Goal: Task Accomplishment & Management: Manage account settings

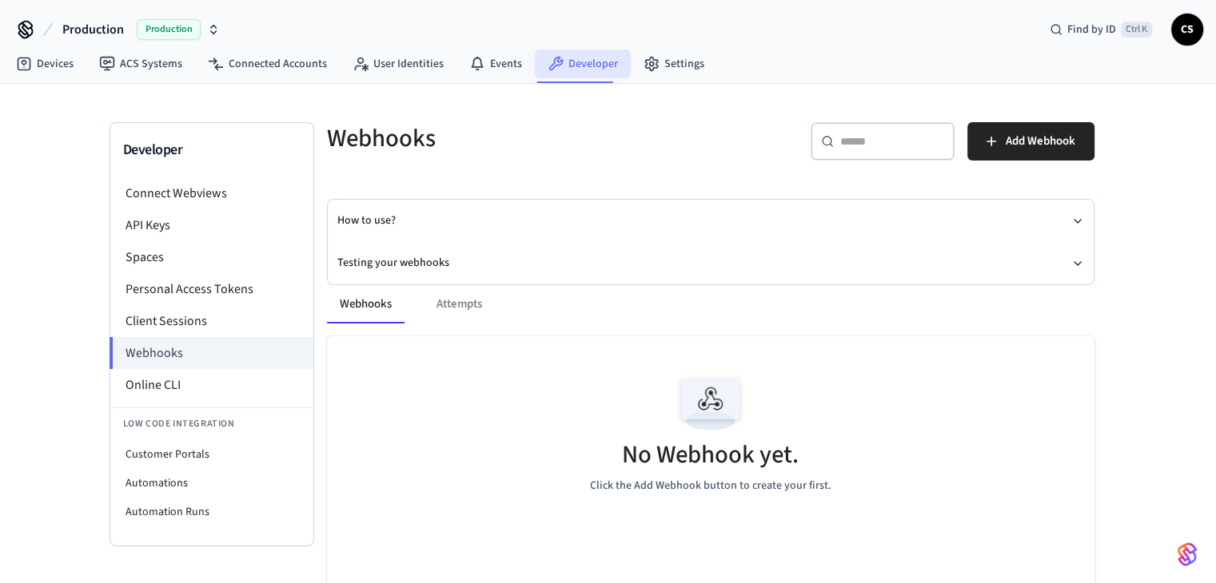
click at [585, 59] on link "Developer" at bounding box center [583, 64] width 96 height 29
click at [265, 64] on link "Connected Accounts" at bounding box center [267, 64] width 145 height 29
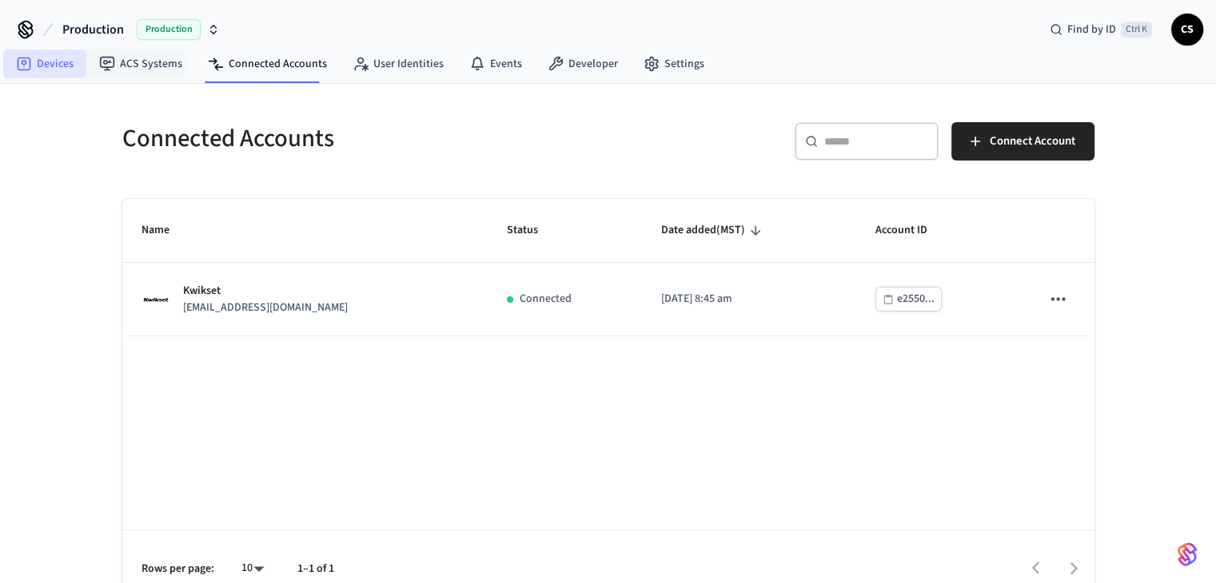
click at [58, 63] on link "Devices" at bounding box center [44, 64] width 83 height 29
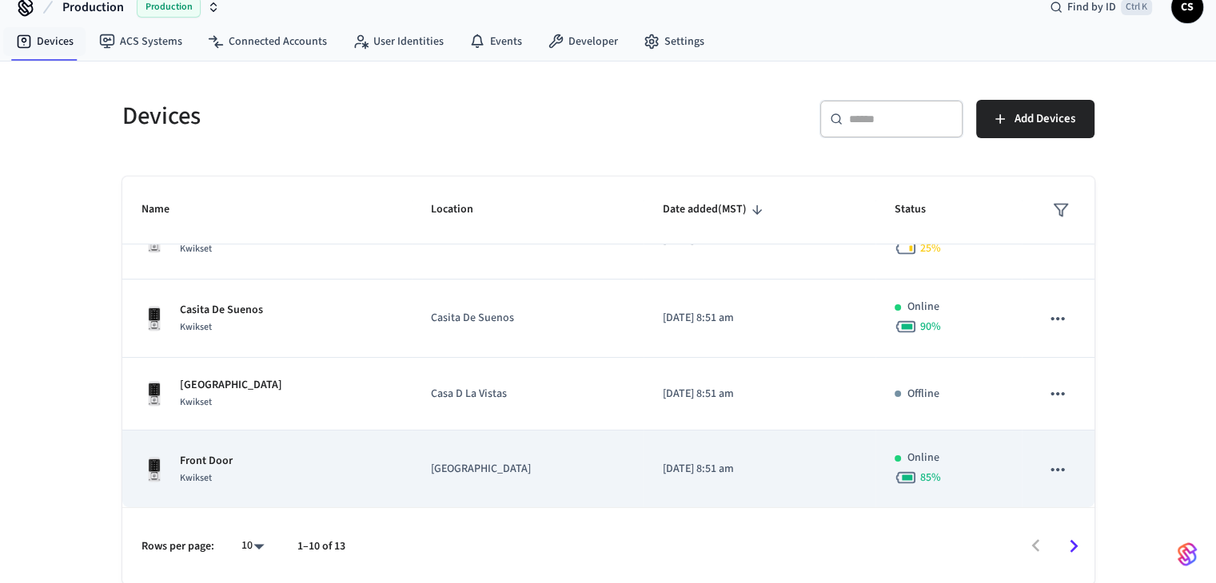
scroll to position [23, 0]
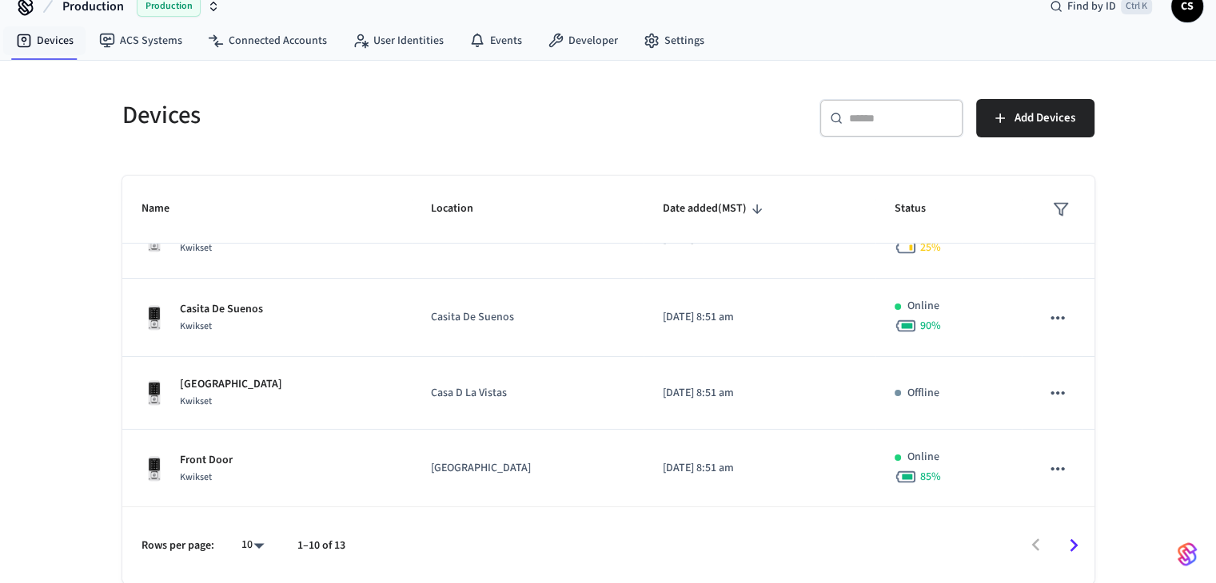
drag, startPoint x: 1087, startPoint y: 555, endPoint x: 1075, endPoint y: 555, distance: 12.0
click at [1084, 555] on button "Go to next page" at bounding box center [1073, 546] width 38 height 38
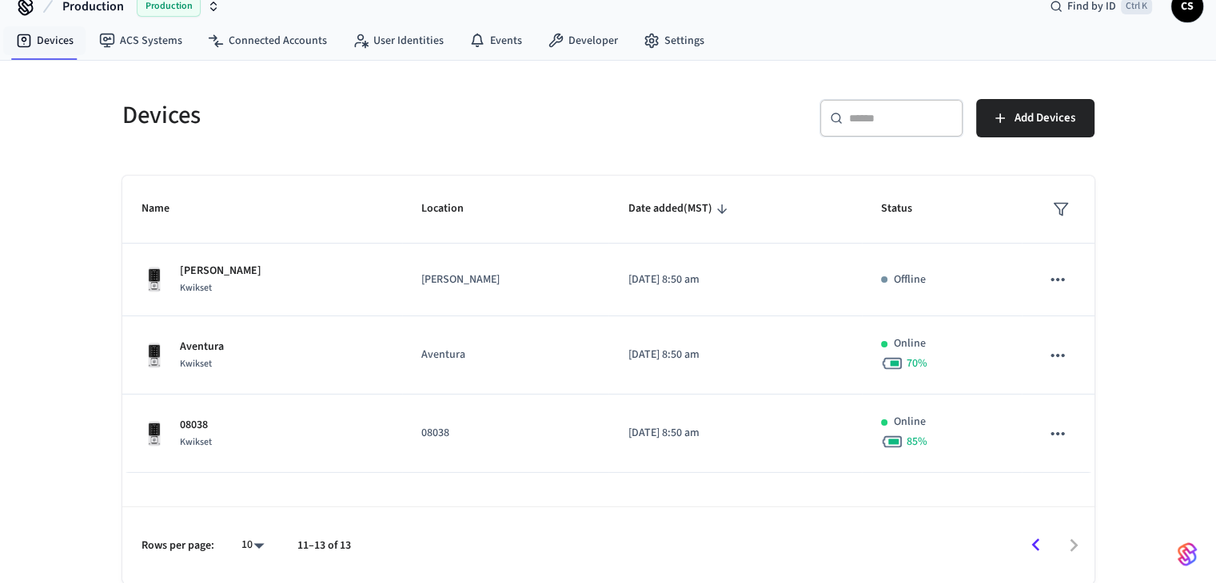
scroll to position [0, 0]
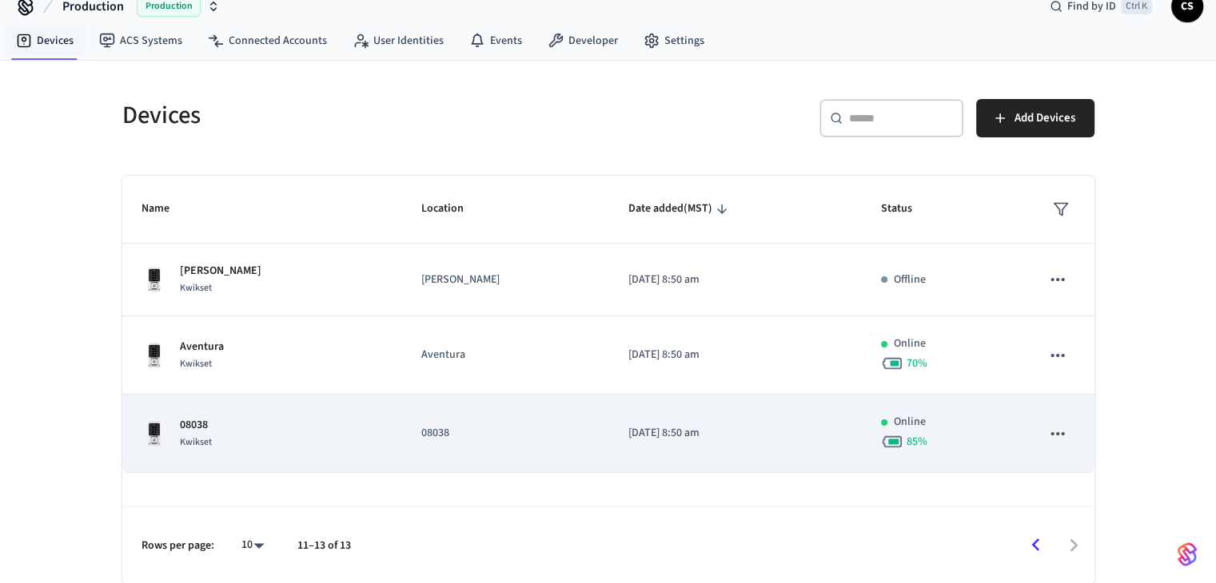
click at [210, 417] on p "08038" at bounding box center [196, 425] width 32 height 17
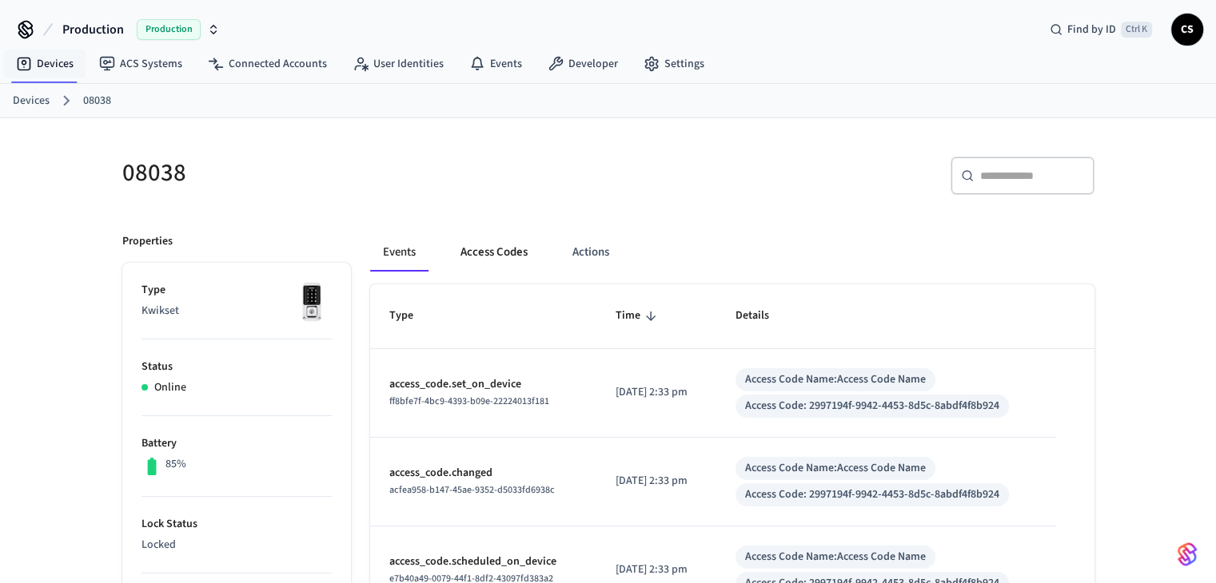
click at [494, 245] on button "Access Codes" at bounding box center [494, 252] width 93 height 38
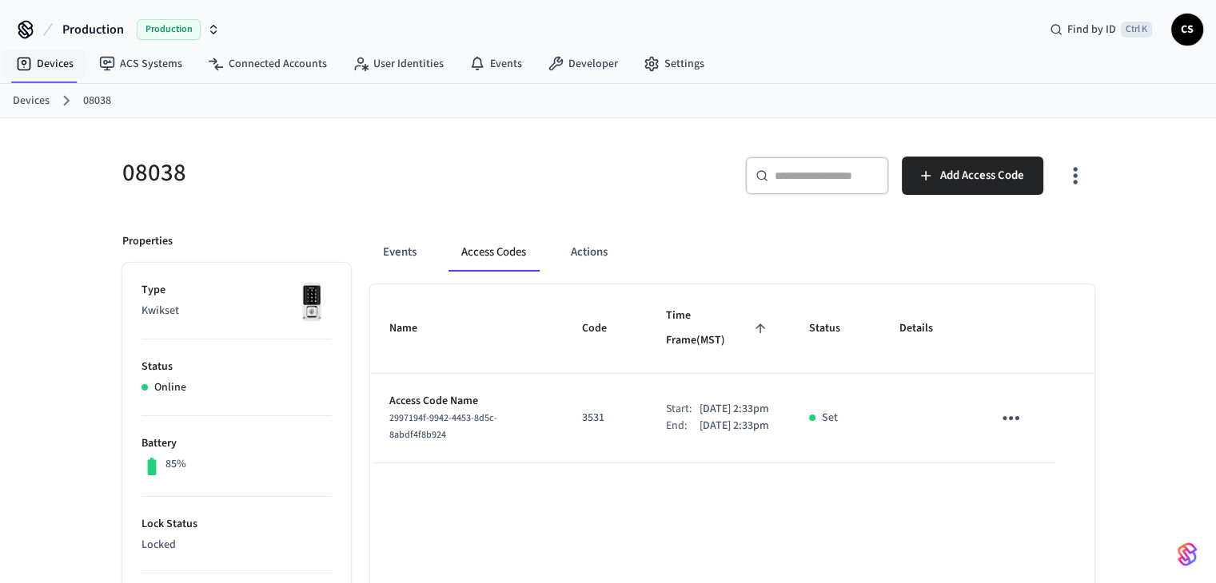
click at [1018, 416] on icon "sticky table" at bounding box center [1010, 418] width 17 height 4
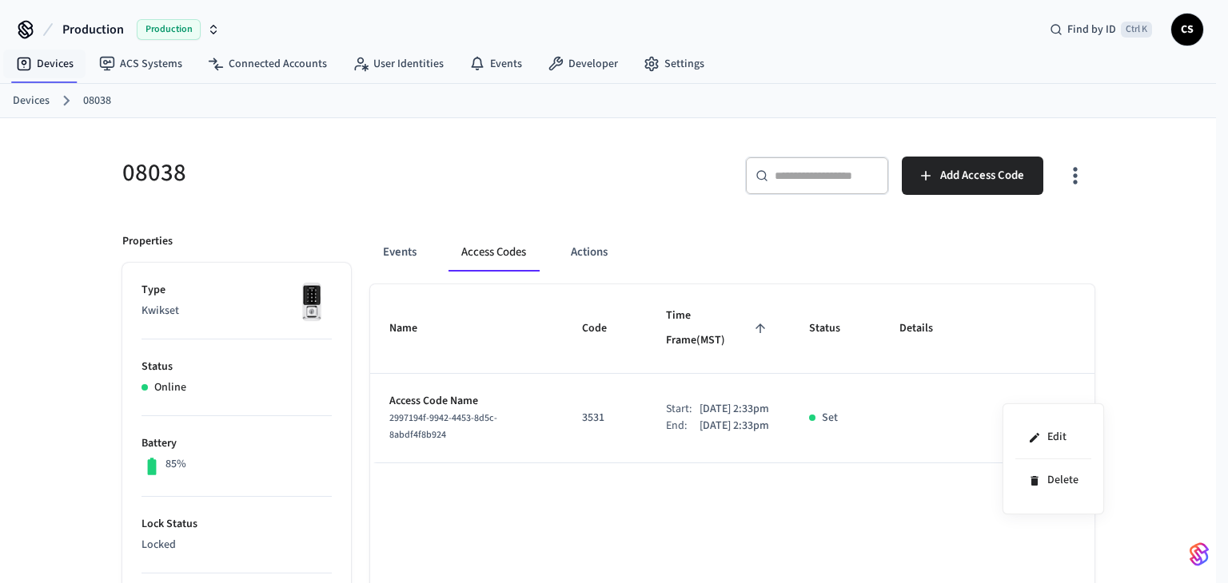
click at [864, 488] on div at bounding box center [614, 291] width 1228 height 583
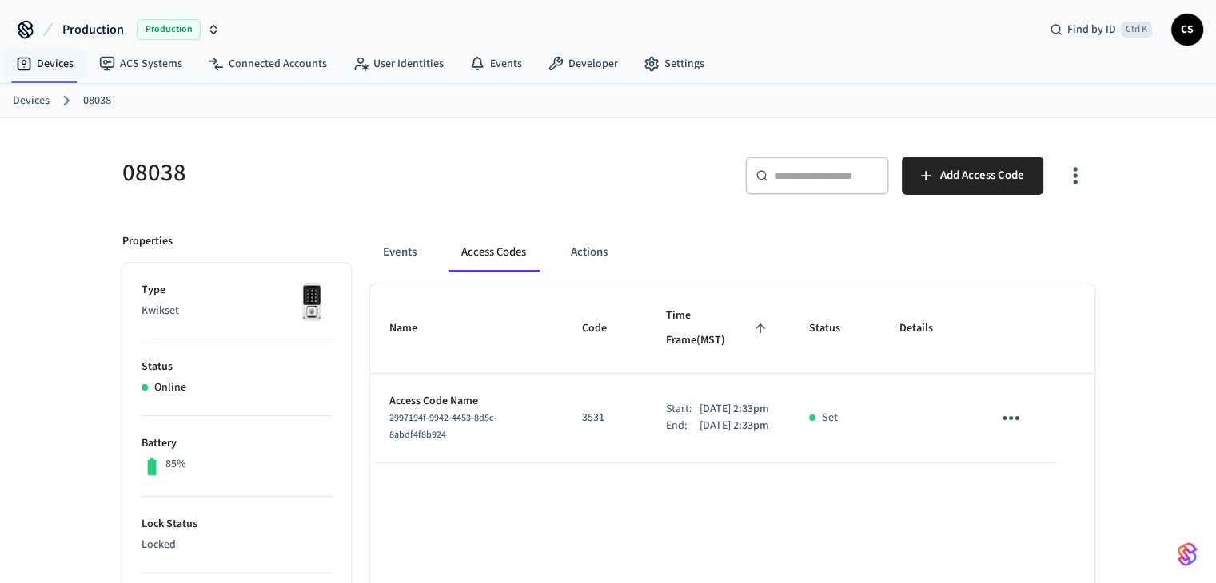
click at [1004, 420] on td "sticky table" at bounding box center [1014, 419] width 82 height 90
click at [1004, 416] on icon "sticky table" at bounding box center [1010, 418] width 17 height 4
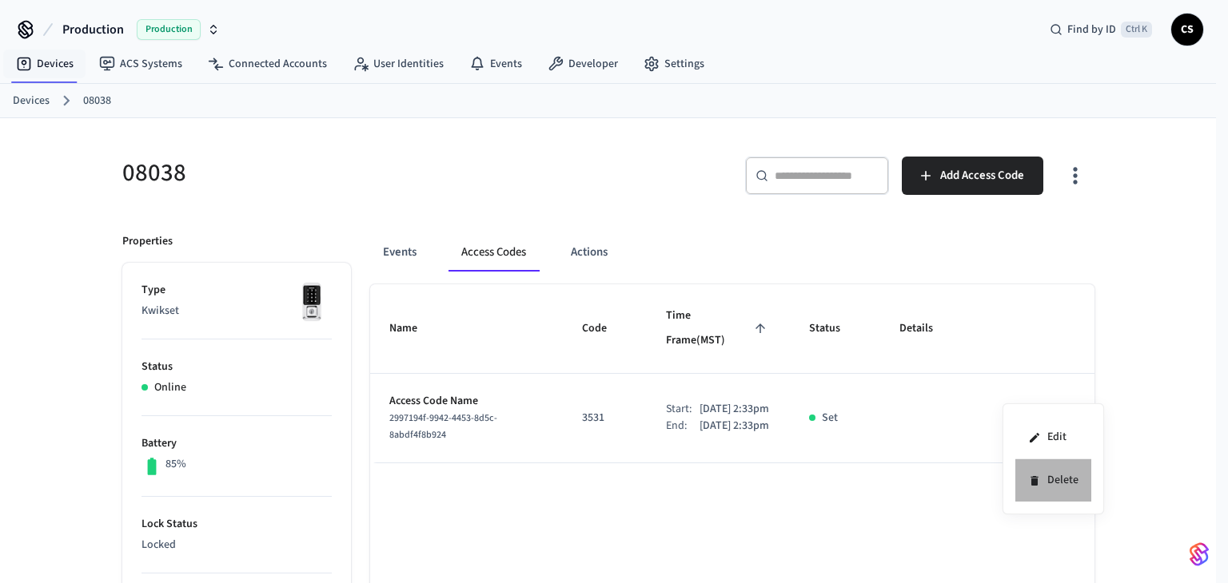
click at [1056, 475] on li "Delete" at bounding box center [1053, 481] width 76 height 42
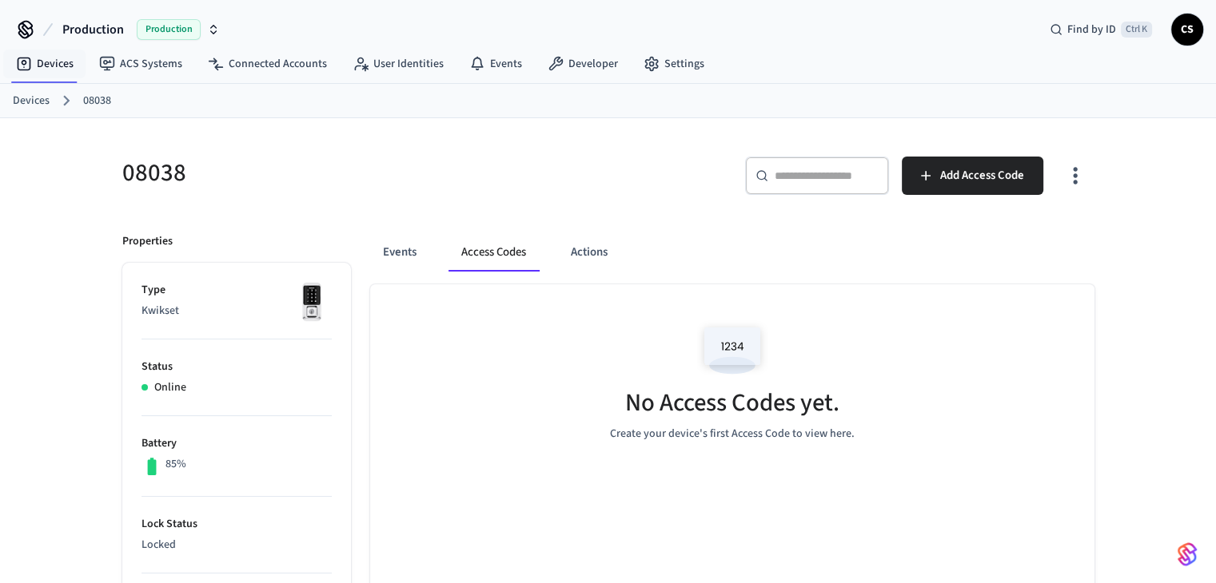
click at [261, 159] on h5 "08038" at bounding box center [360, 173] width 476 height 33
click at [468, 189] on div "08038" at bounding box center [350, 172] width 495 height 70
click at [468, 377] on div "No Access Codes yet. Create your device's first Access Code to view here." at bounding box center [732, 380] width 724 height 190
click at [345, 164] on h5 "08038" at bounding box center [360, 173] width 476 height 33
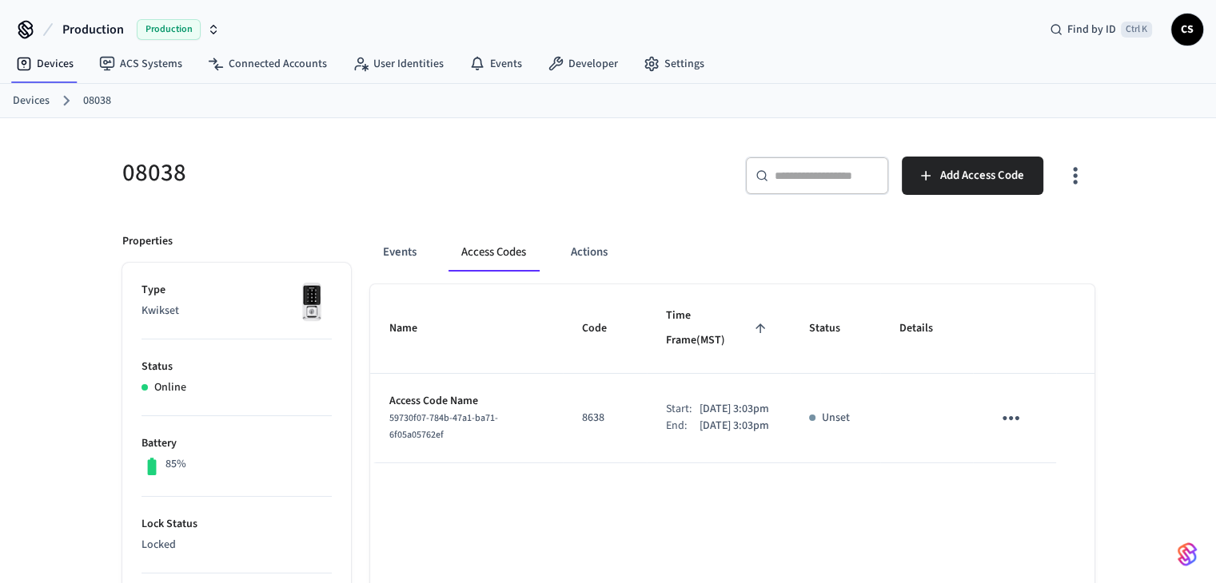
click at [636, 165] on div "​ ​ Add Access Code" at bounding box center [856, 182] width 476 height 51
click at [1004, 416] on icon "sticky table" at bounding box center [1010, 418] width 17 height 4
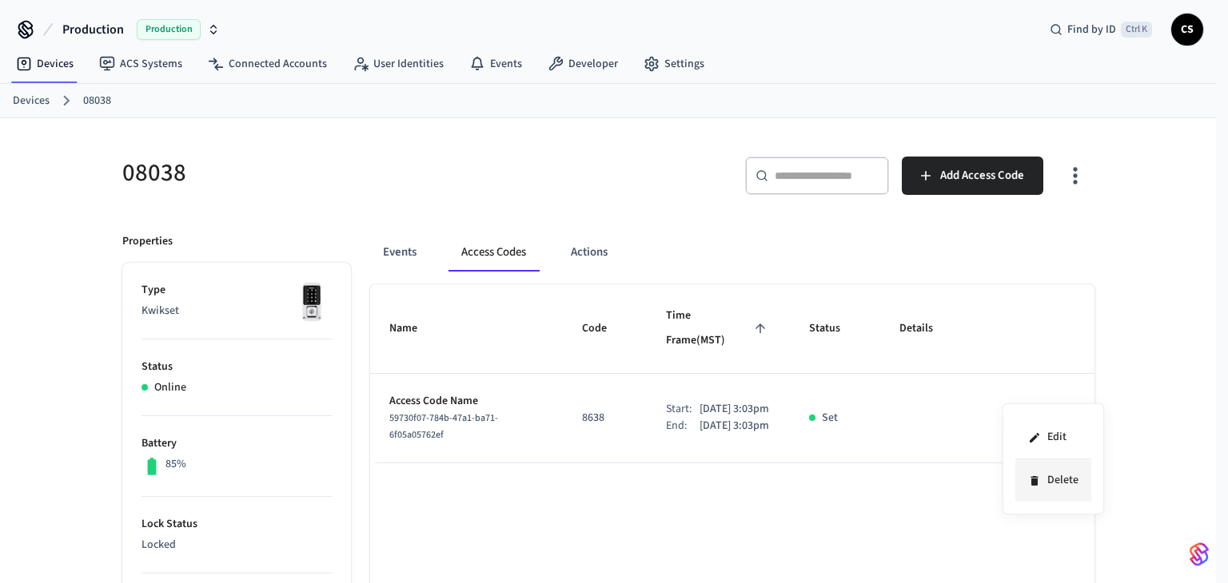
click at [1052, 484] on li "Delete" at bounding box center [1053, 481] width 76 height 42
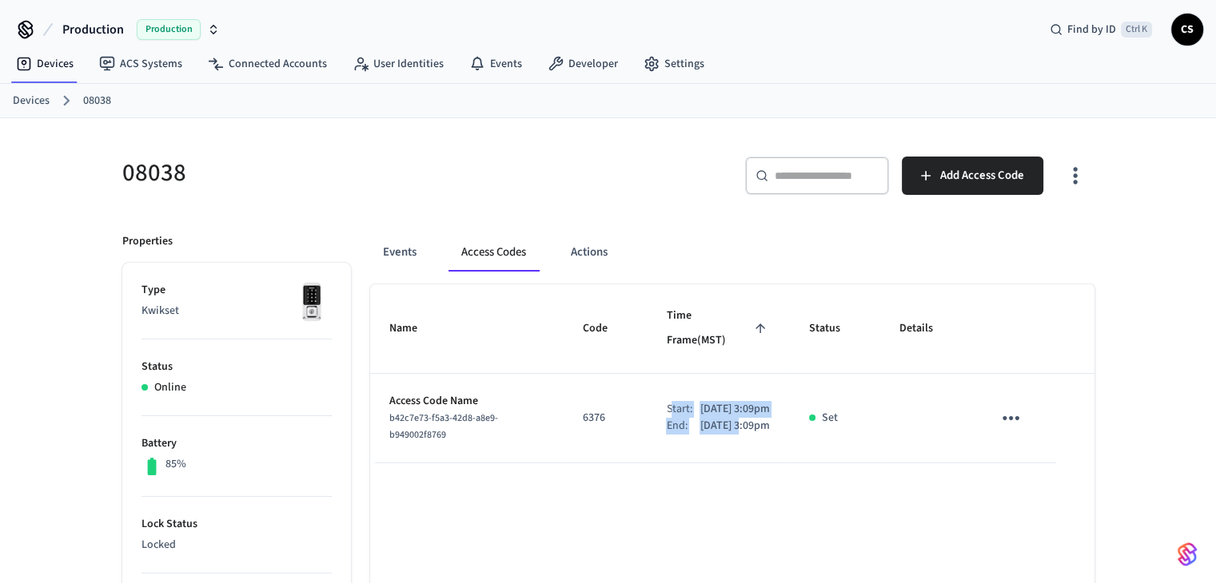
drag, startPoint x: 657, startPoint y: 377, endPoint x: 721, endPoint y: 420, distance: 77.1
click at [721, 416] on div "Start: [DATE] 3:09pm End: [DATE] 3:09pm" at bounding box center [718, 418] width 105 height 34
drag, startPoint x: 573, startPoint y: 99, endPoint x: 573, endPoint y: 123, distance: 24.0
click at [573, 101] on ol "Devices 08038" at bounding box center [614, 100] width 1203 height 21
